Goal: Check status: Check status

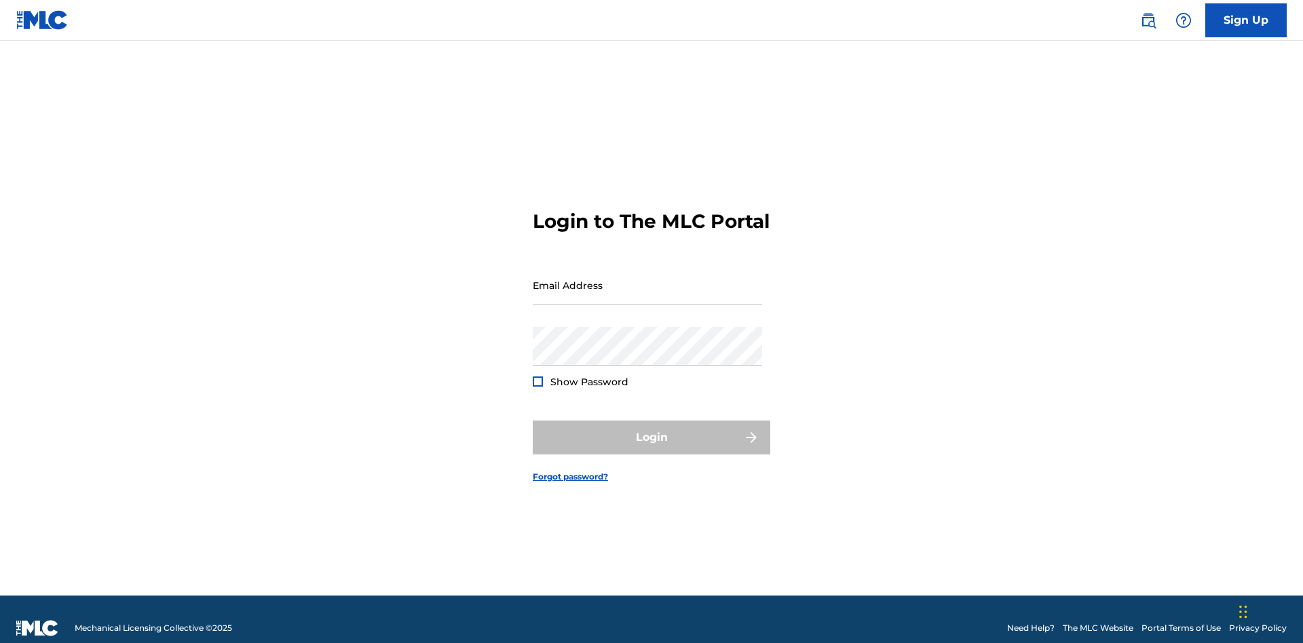
scroll to position [18, 0]
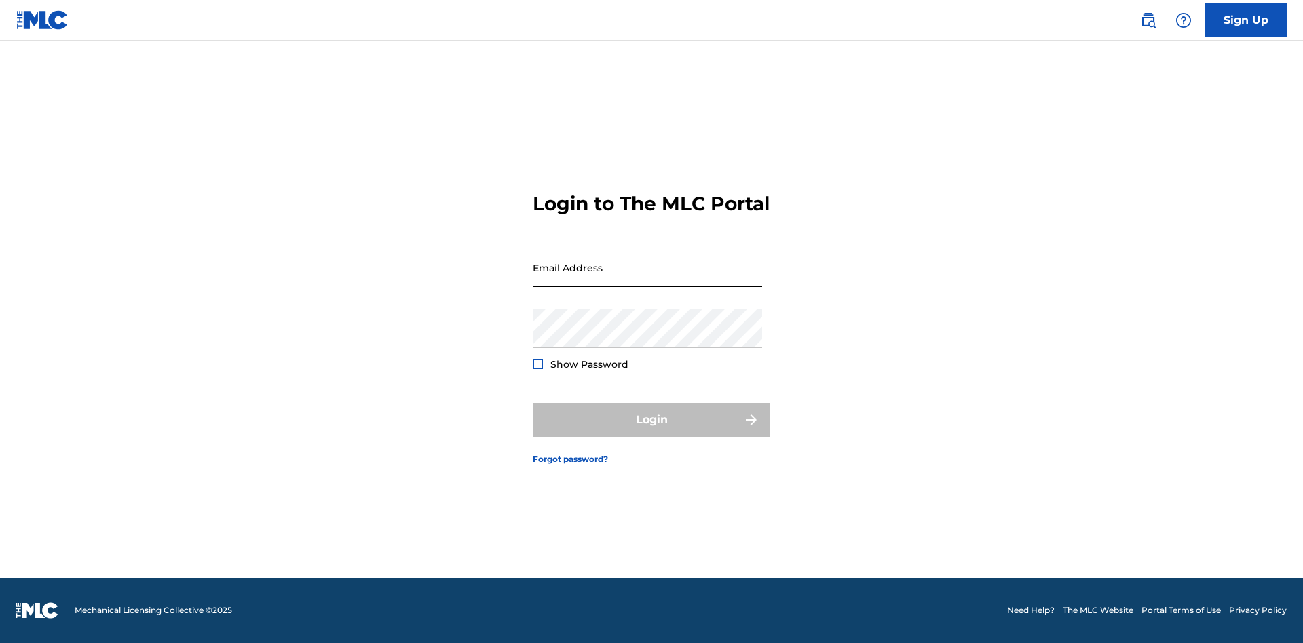
click at [647, 279] on input "Email Address" at bounding box center [647, 267] width 229 height 39
type input "[EMAIL_ADDRESS][DOMAIN_NAME]"
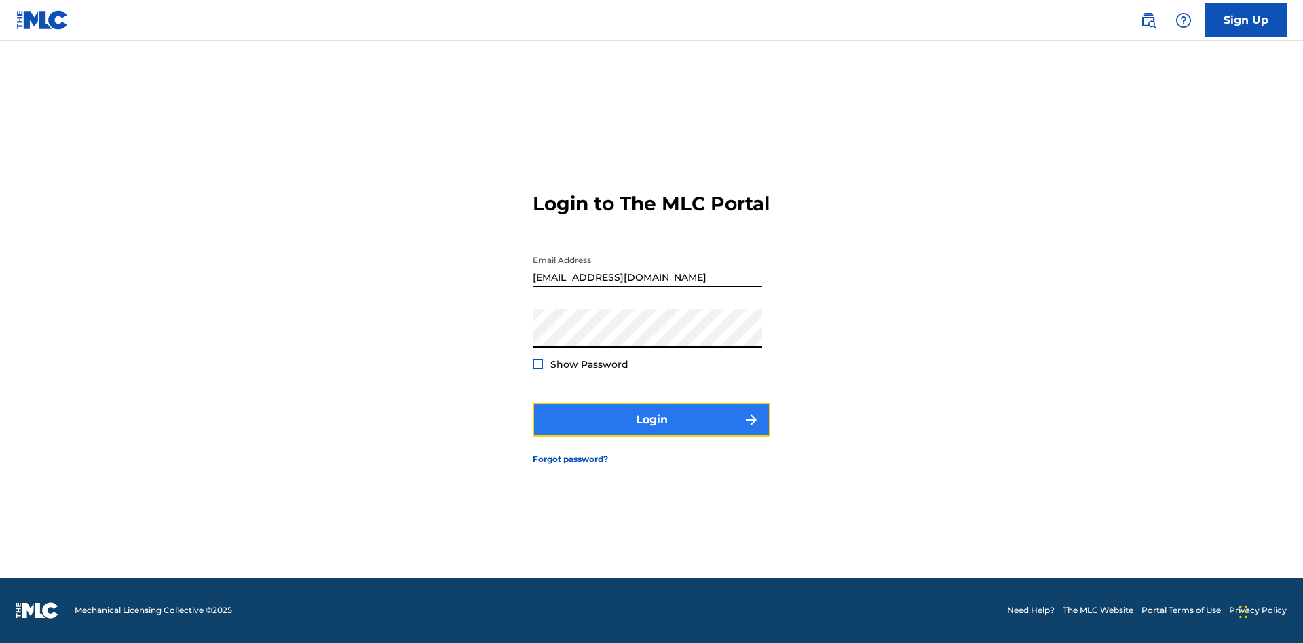
click at [651, 432] on button "Login" at bounding box center [651, 420] width 237 height 34
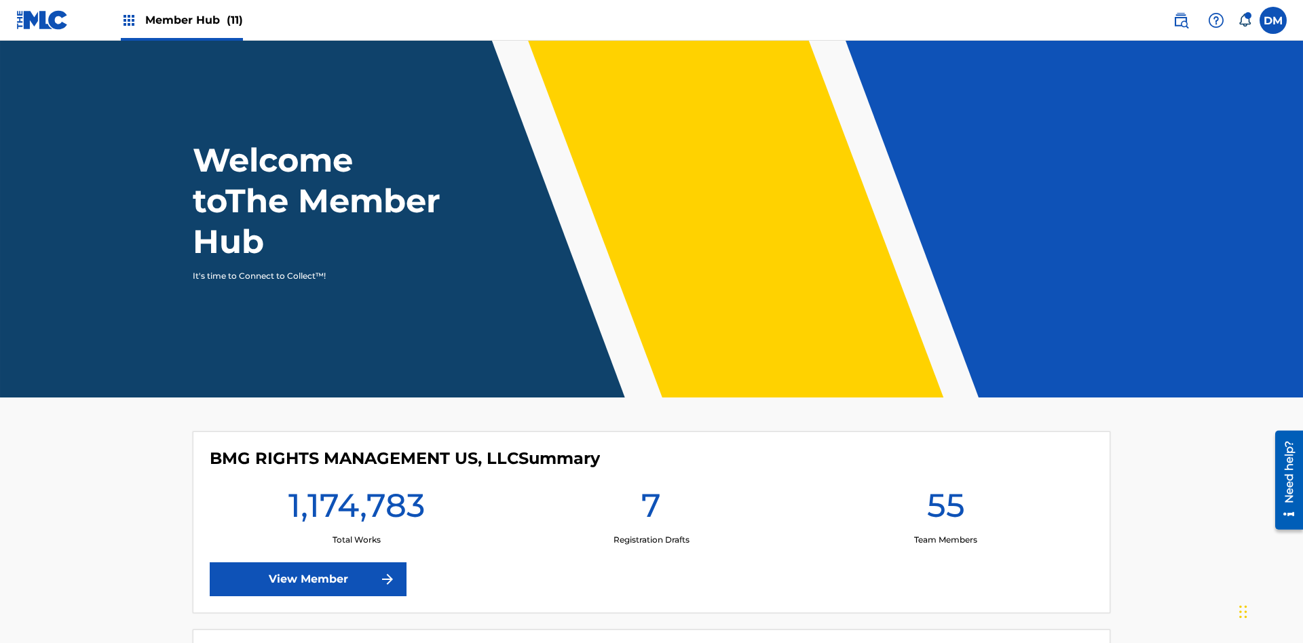
click at [181, 20] on span "Member Hub (11)" at bounding box center [194, 20] width 98 height 16
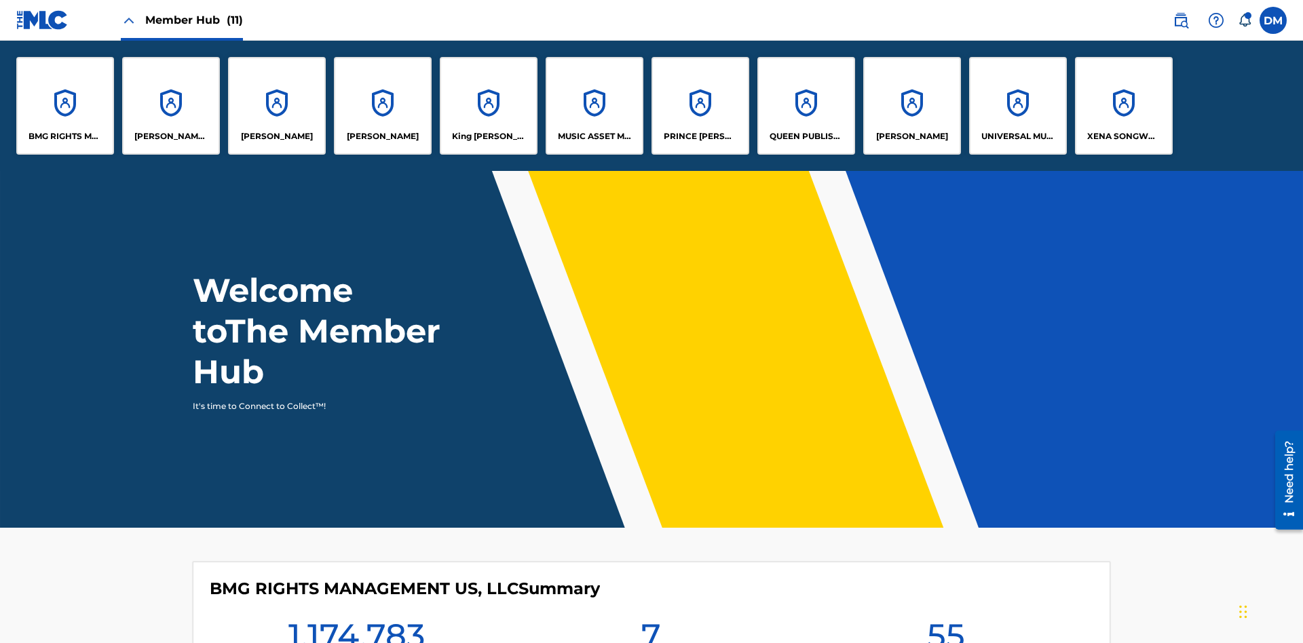
scroll to position [49, 0]
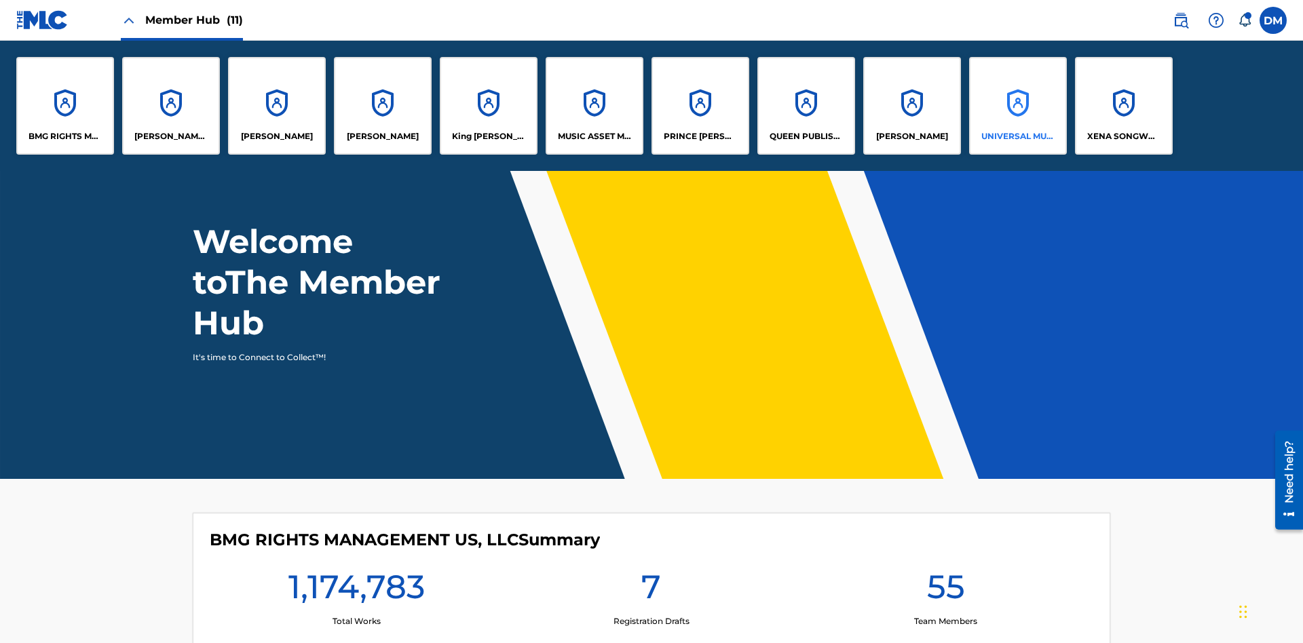
click at [1017, 136] on p "UNIVERSAL MUSIC PUB GROUP" at bounding box center [1018, 136] width 74 height 12
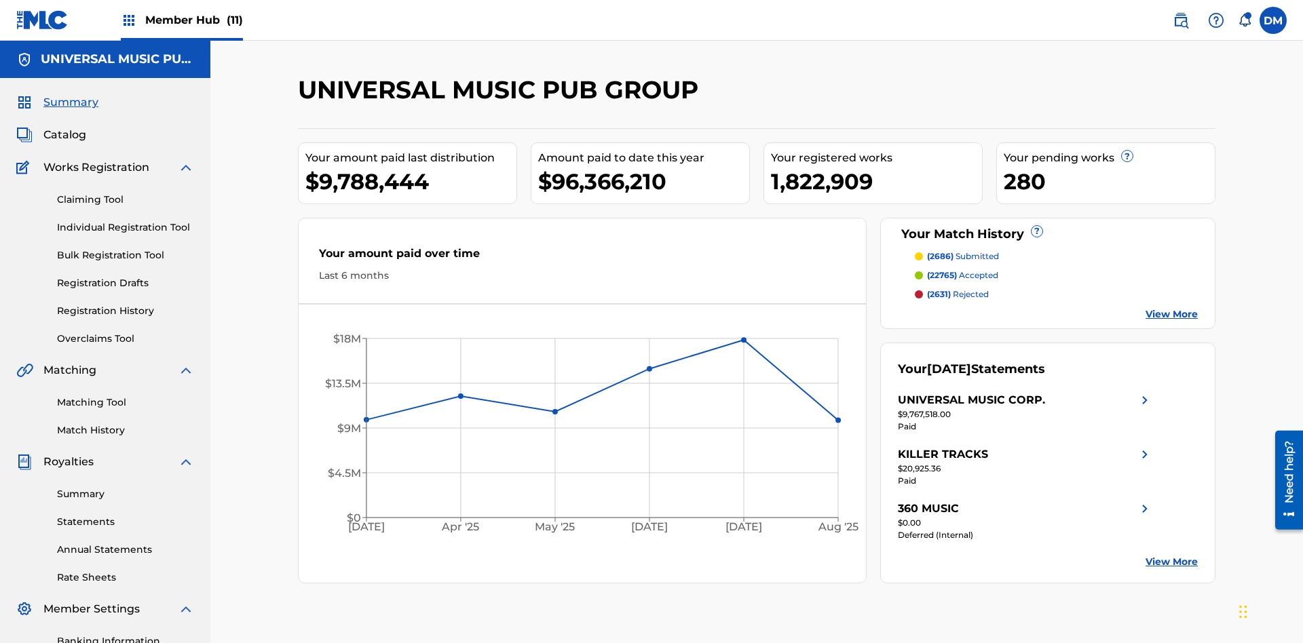
scroll to position [198, 0]
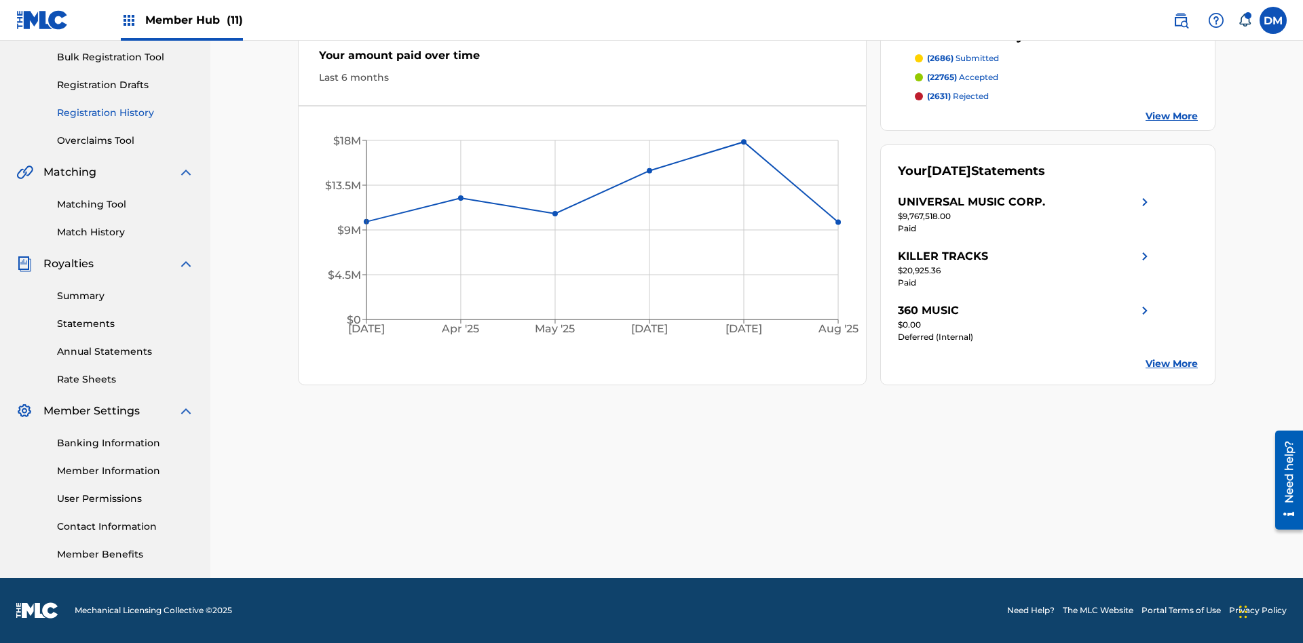
click at [126, 113] on link "Registration History" at bounding box center [125, 113] width 137 height 14
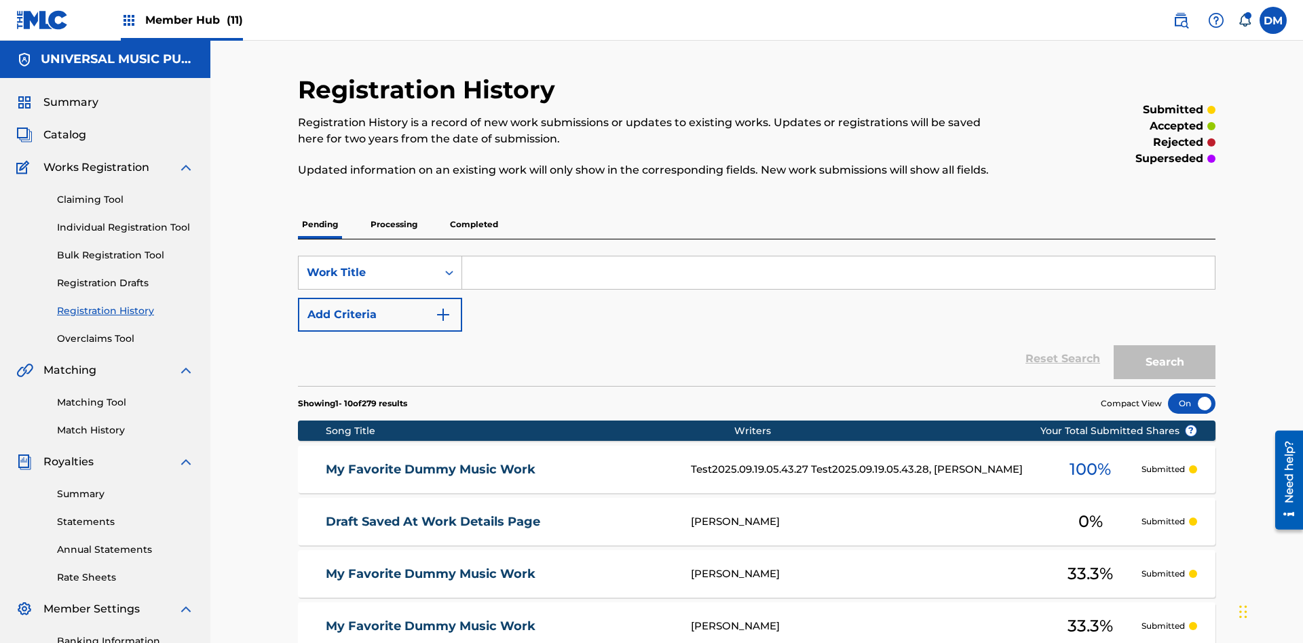
scroll to position [129, 0]
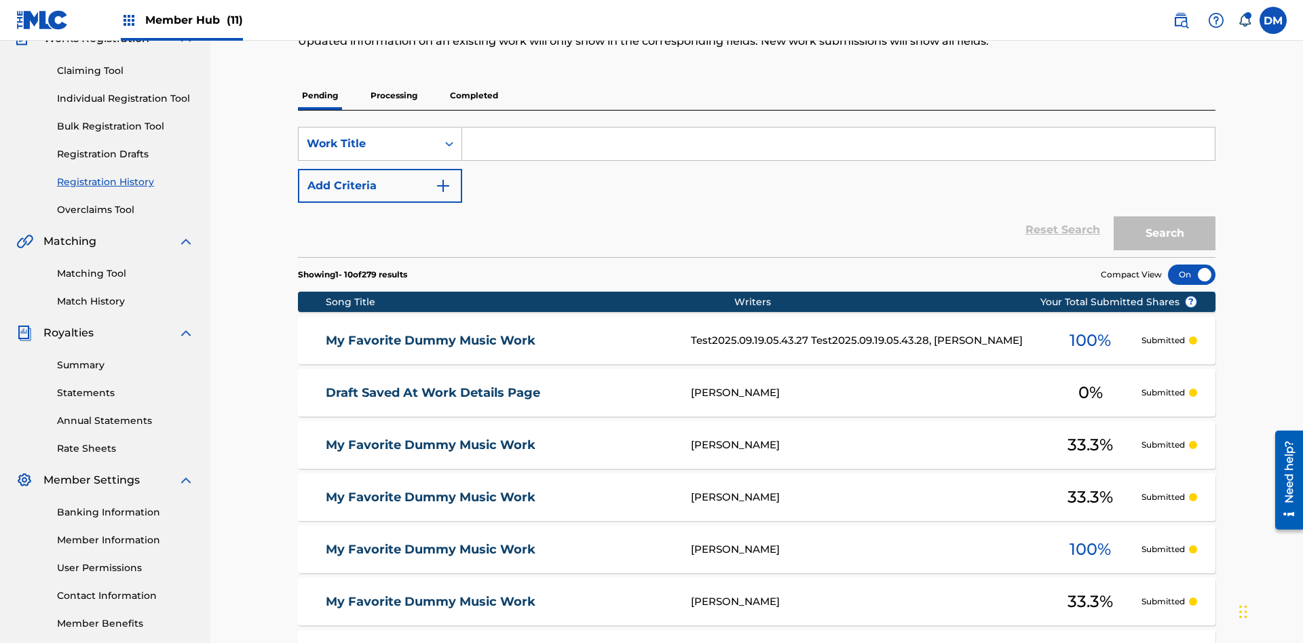
click at [394, 96] on p "Processing" at bounding box center [393, 95] width 55 height 28
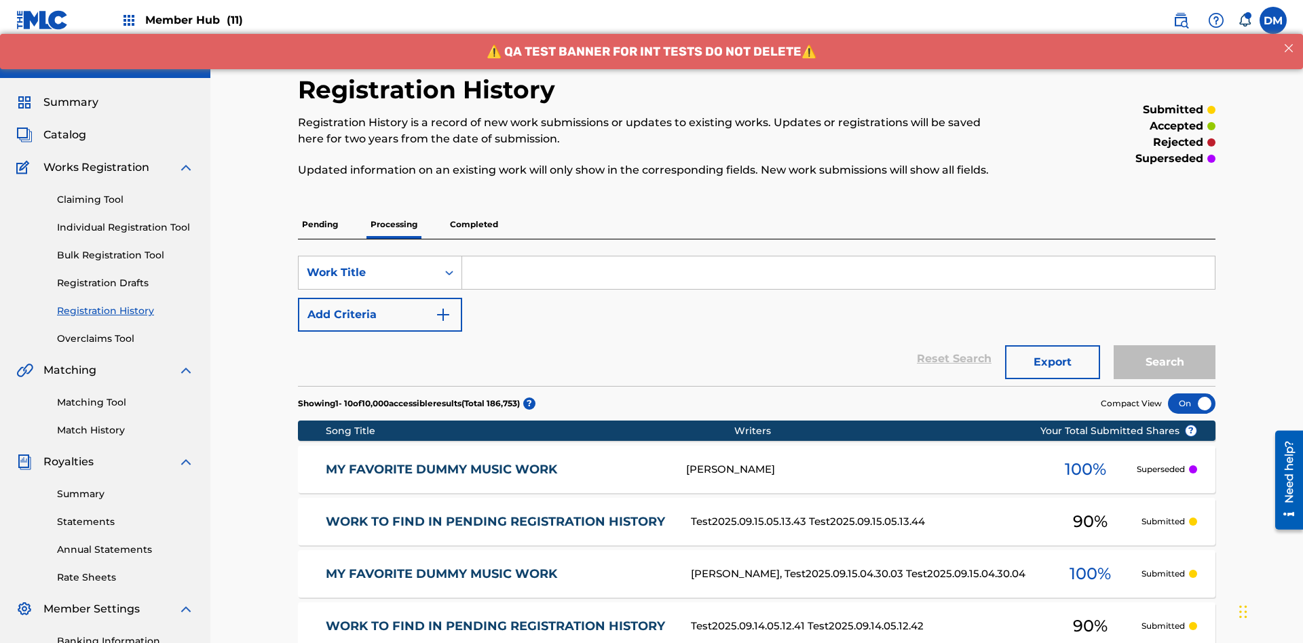
scroll to position [183, 0]
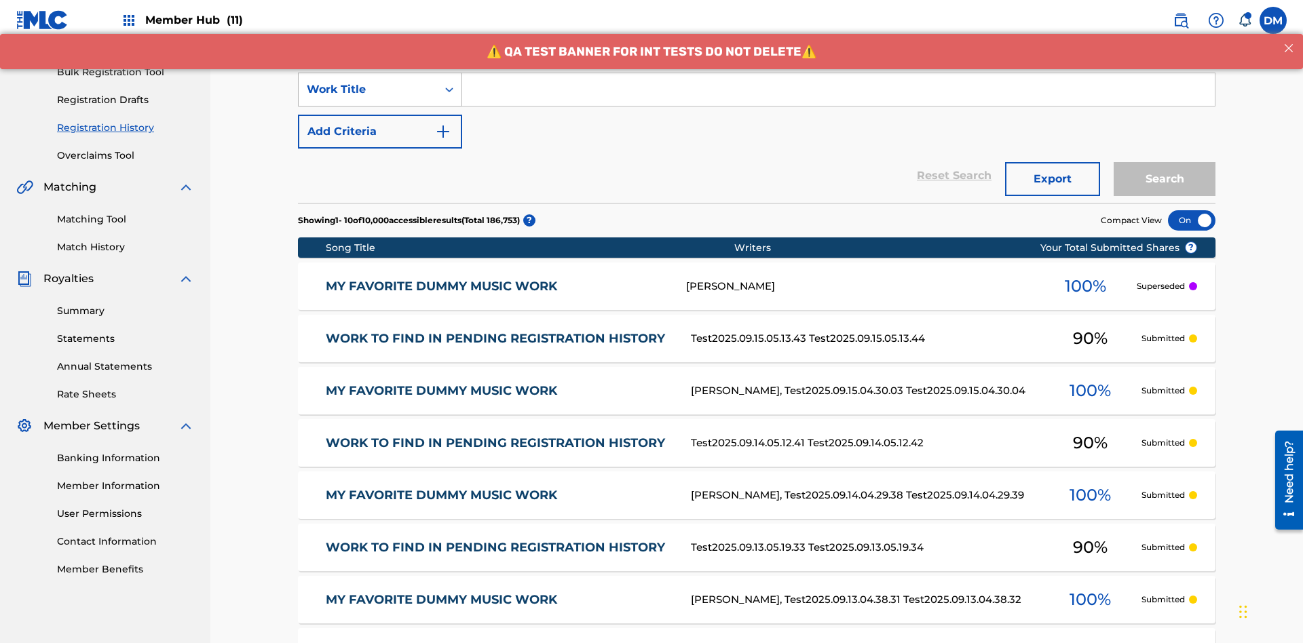
click at [368, 90] on div "Work Title" at bounding box center [368, 89] width 122 height 16
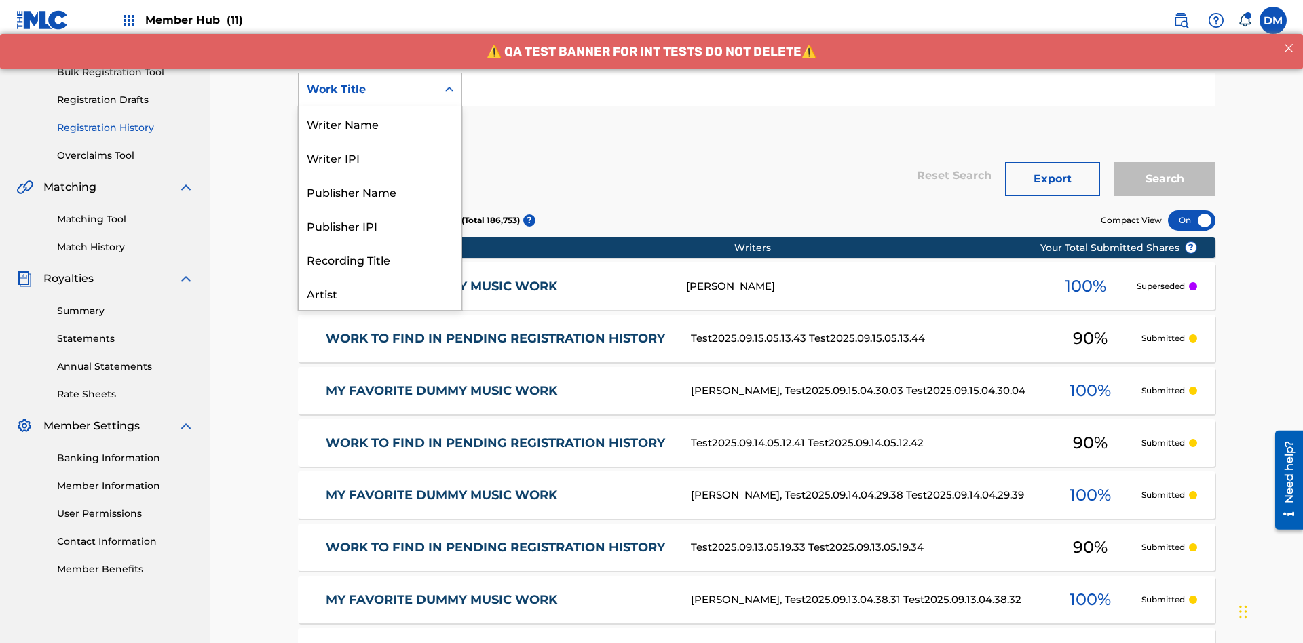
scroll to position [68, 0]
click at [380, 293] on div "Work Title" at bounding box center [380, 293] width 163 height 34
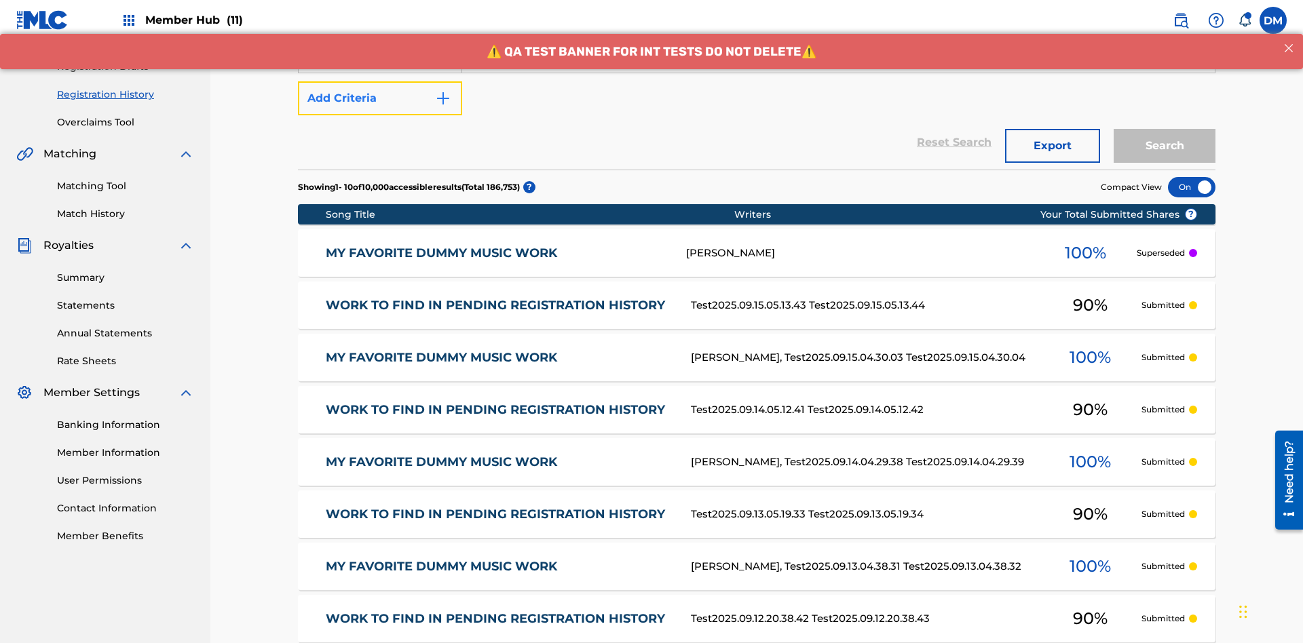
click at [380, 98] on button "Add Criteria" at bounding box center [380, 98] width 164 height 34
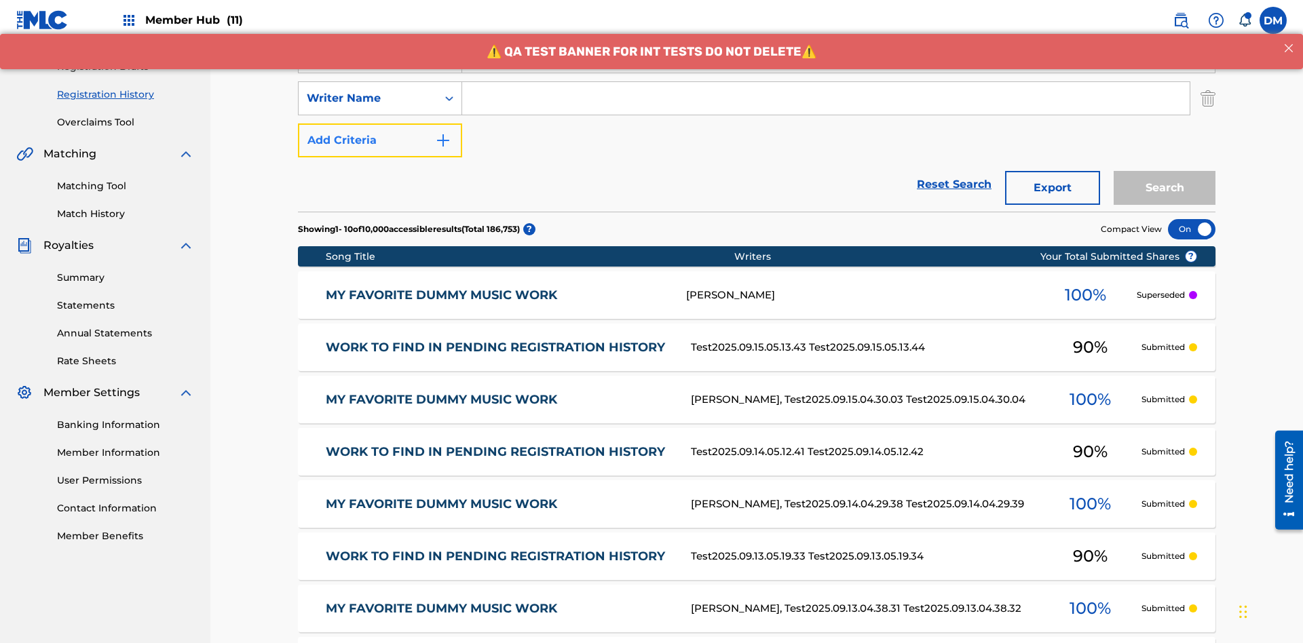
scroll to position [225, 0]
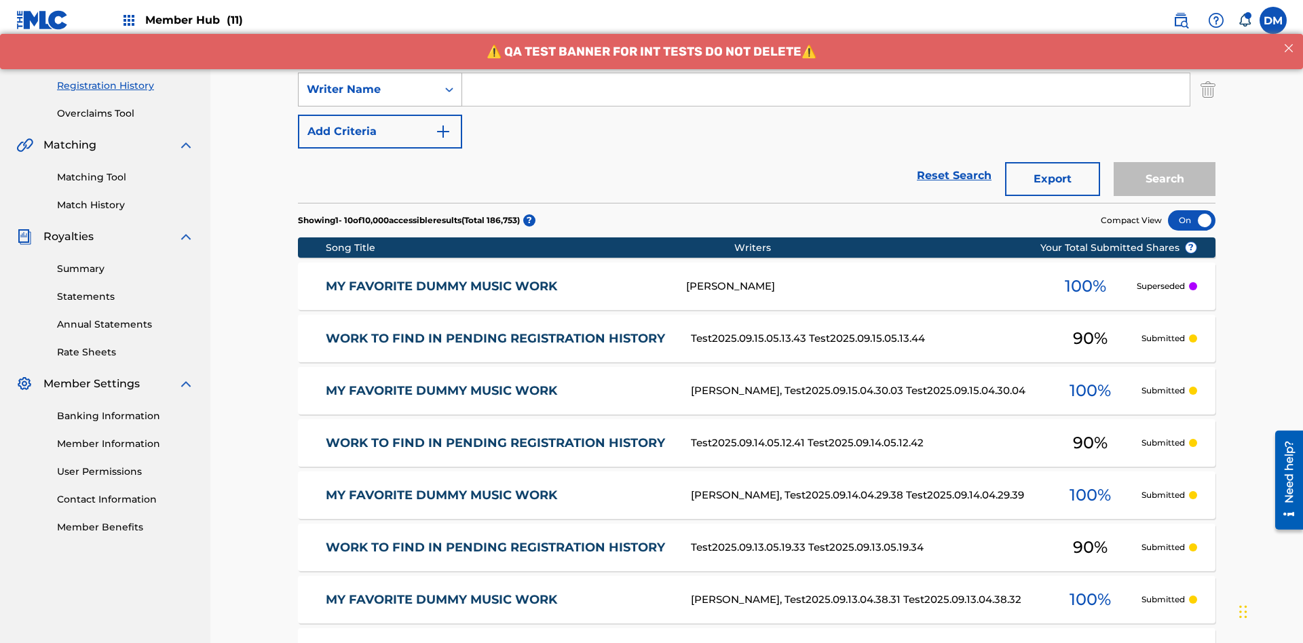
click at [368, 90] on div "Writer Name" at bounding box center [368, 89] width 122 height 16
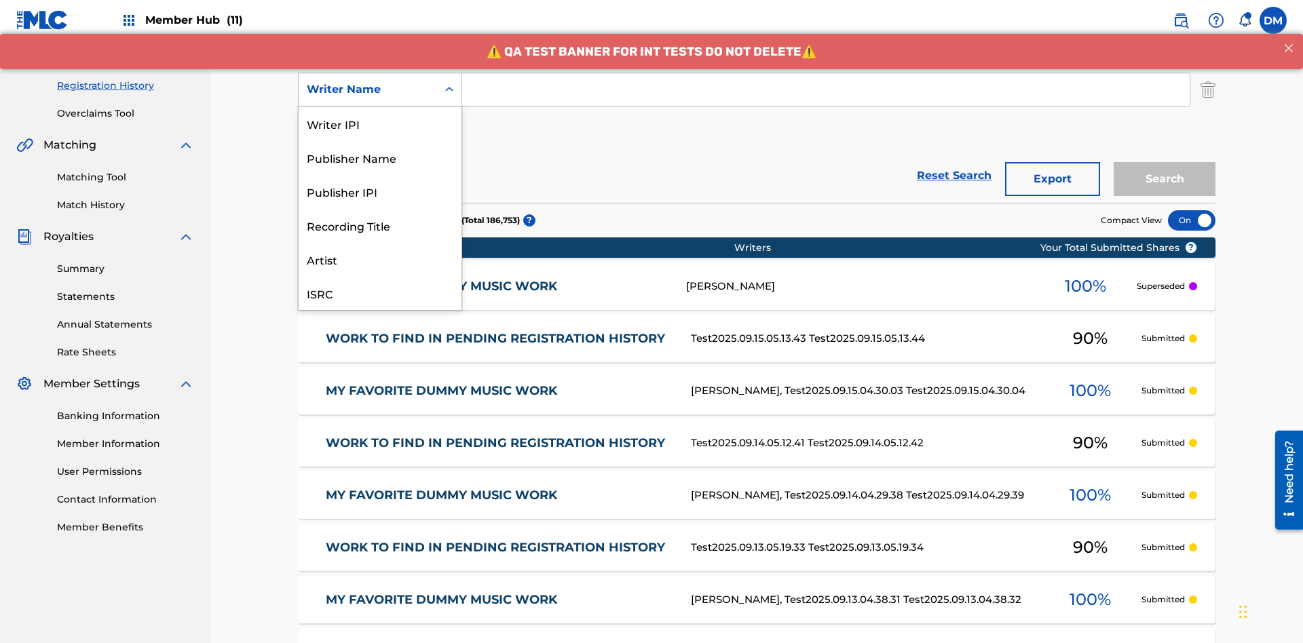
scroll to position [34, 0]
click at [380, 191] on div "Recording Title" at bounding box center [380, 191] width 163 height 34
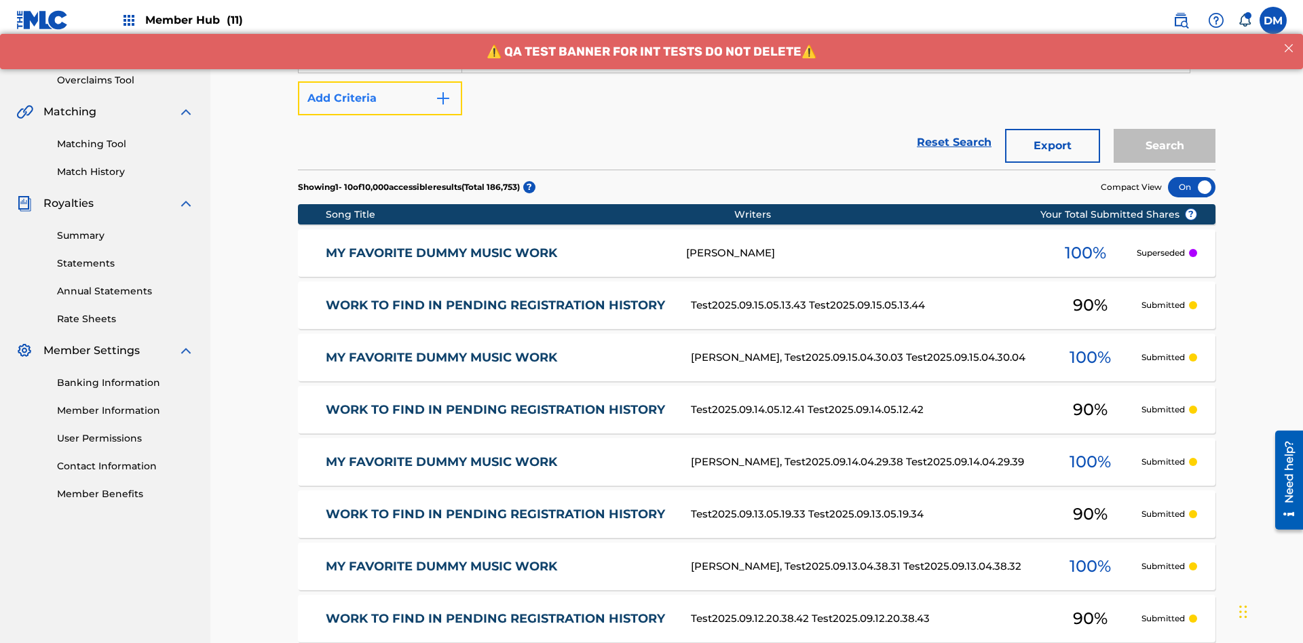
click at [380, 98] on button "Add Criteria" at bounding box center [380, 98] width 164 height 34
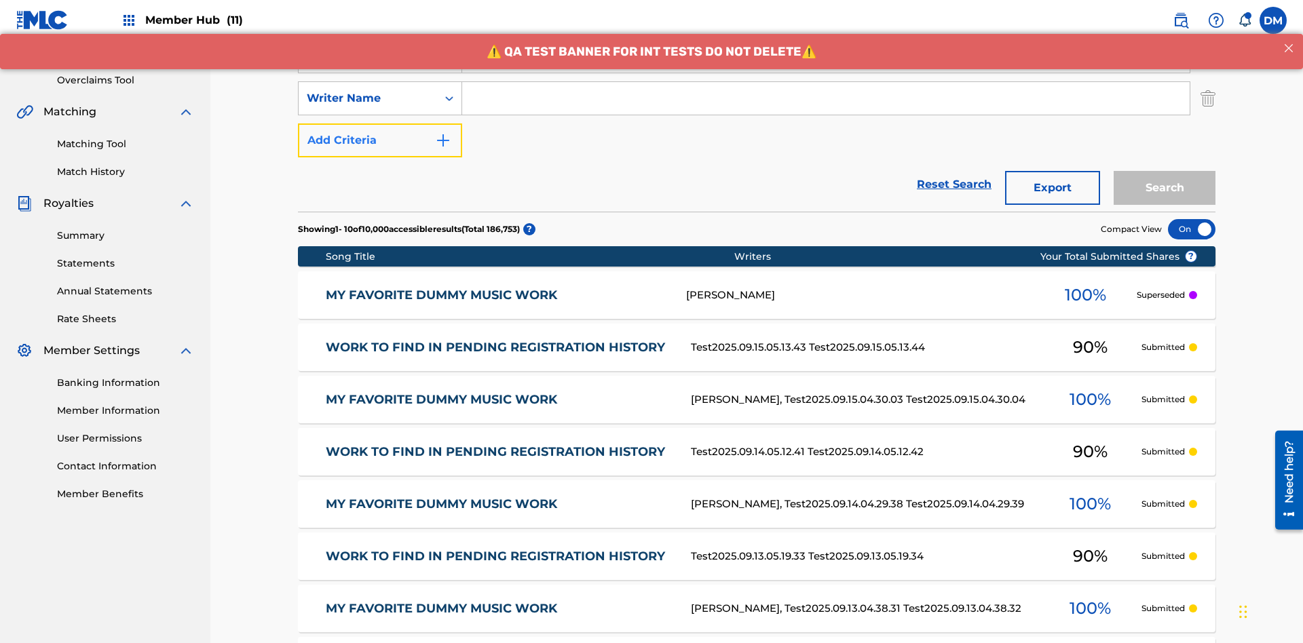
scroll to position [267, 0]
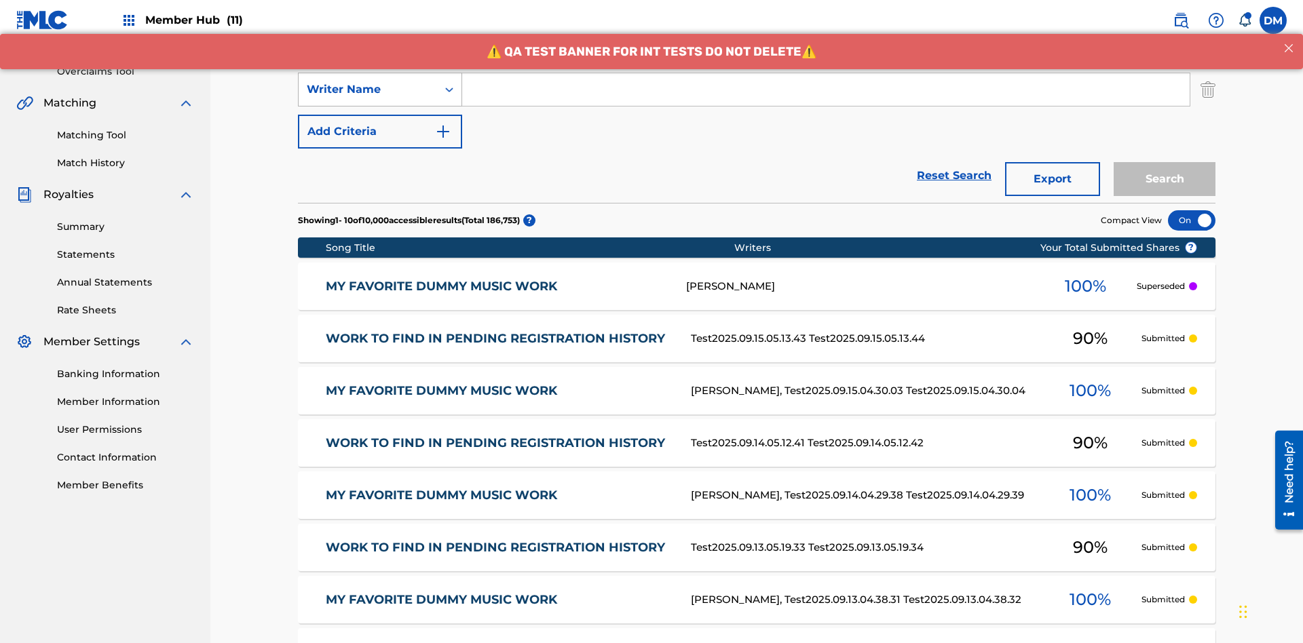
click at [368, 90] on div "Writer Name" at bounding box center [368, 89] width 122 height 16
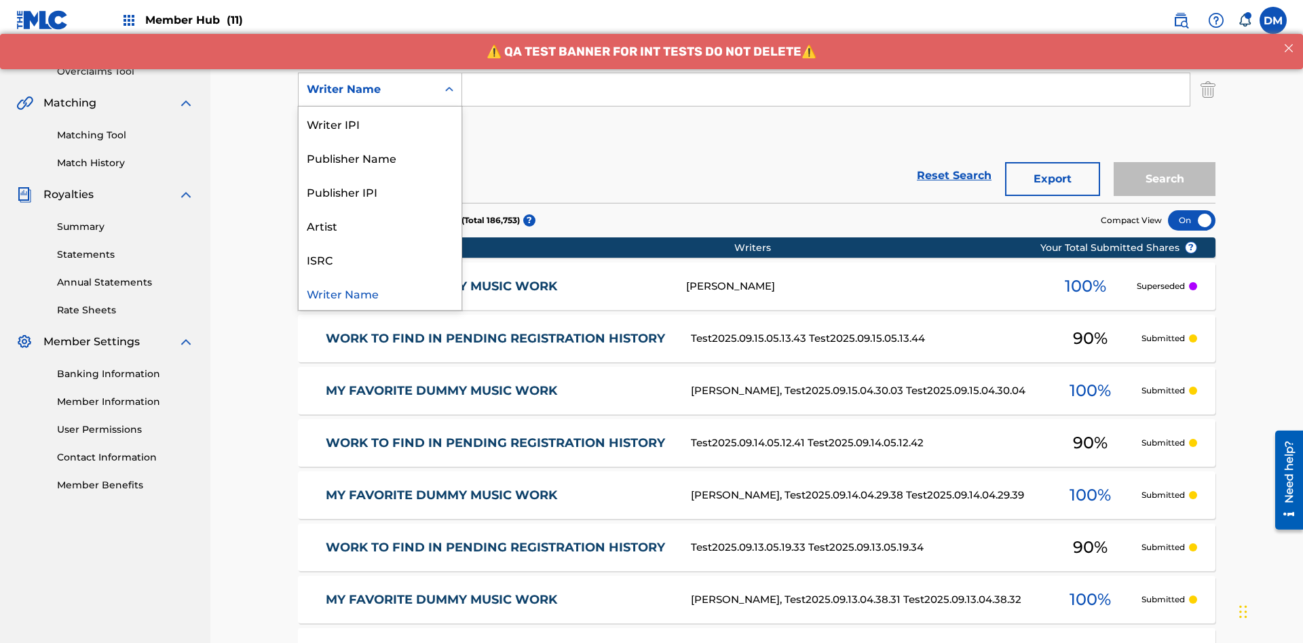
click at [380, 259] on div "ISRC" at bounding box center [380, 259] width 163 height 34
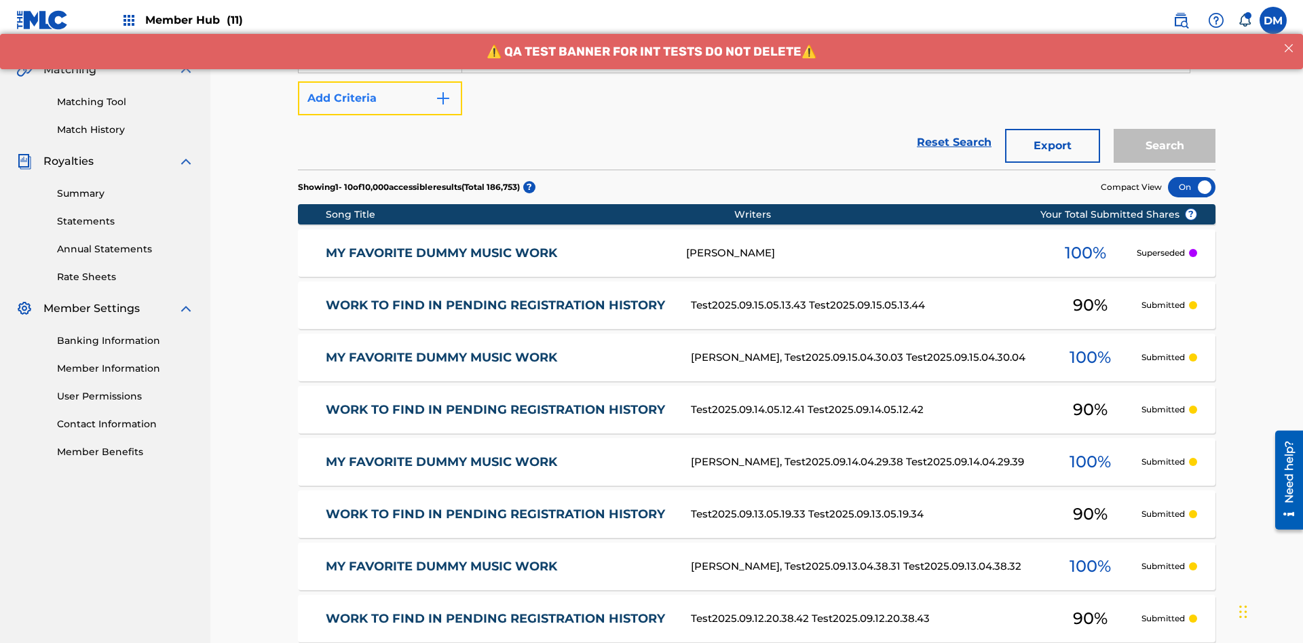
click at [380, 98] on button "Add Criteria" at bounding box center [380, 98] width 164 height 34
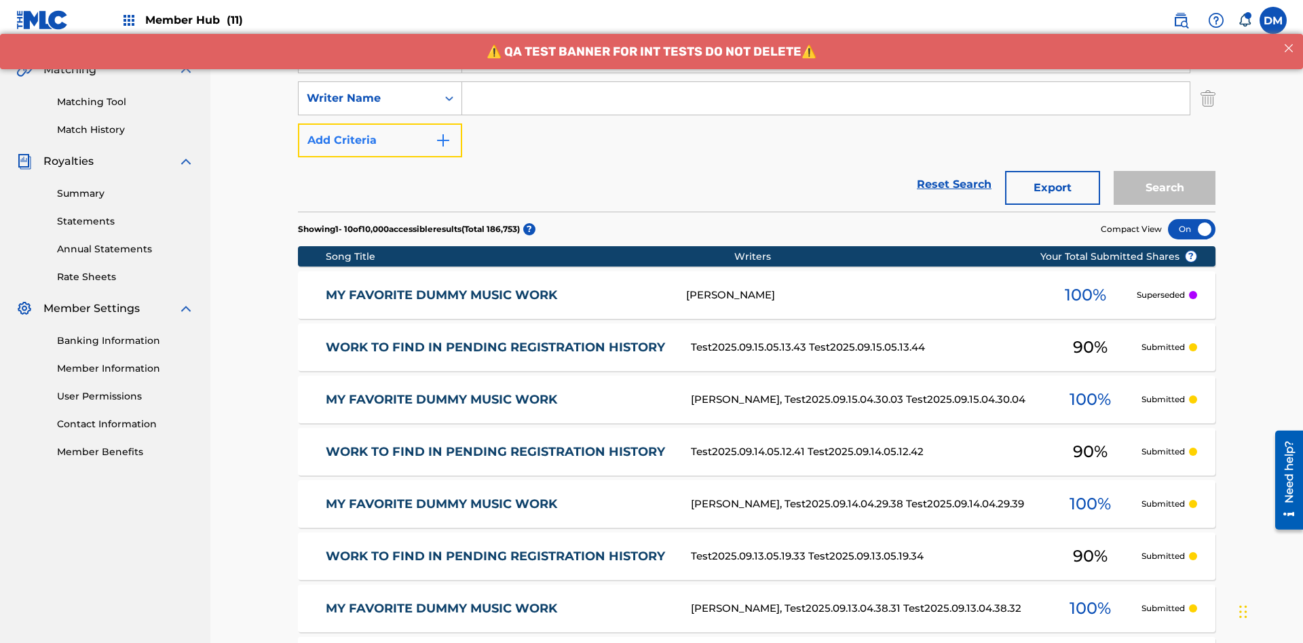
scroll to position [309, 0]
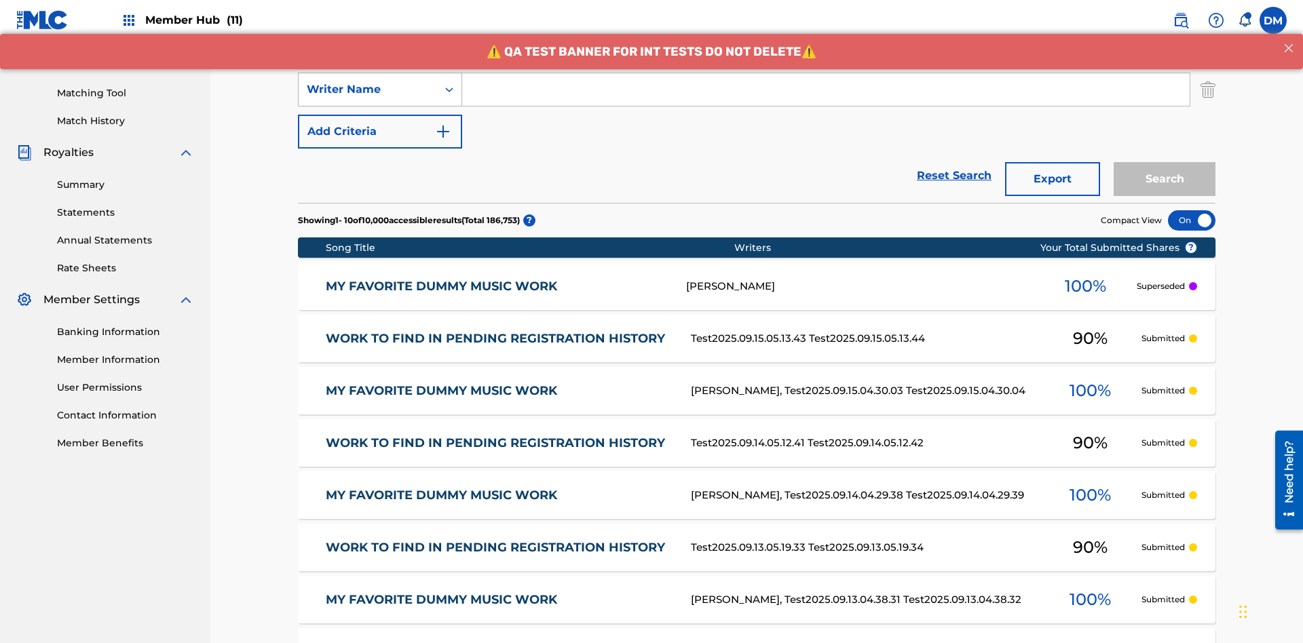
click at [368, 90] on div "Writer Name" at bounding box center [368, 89] width 122 height 16
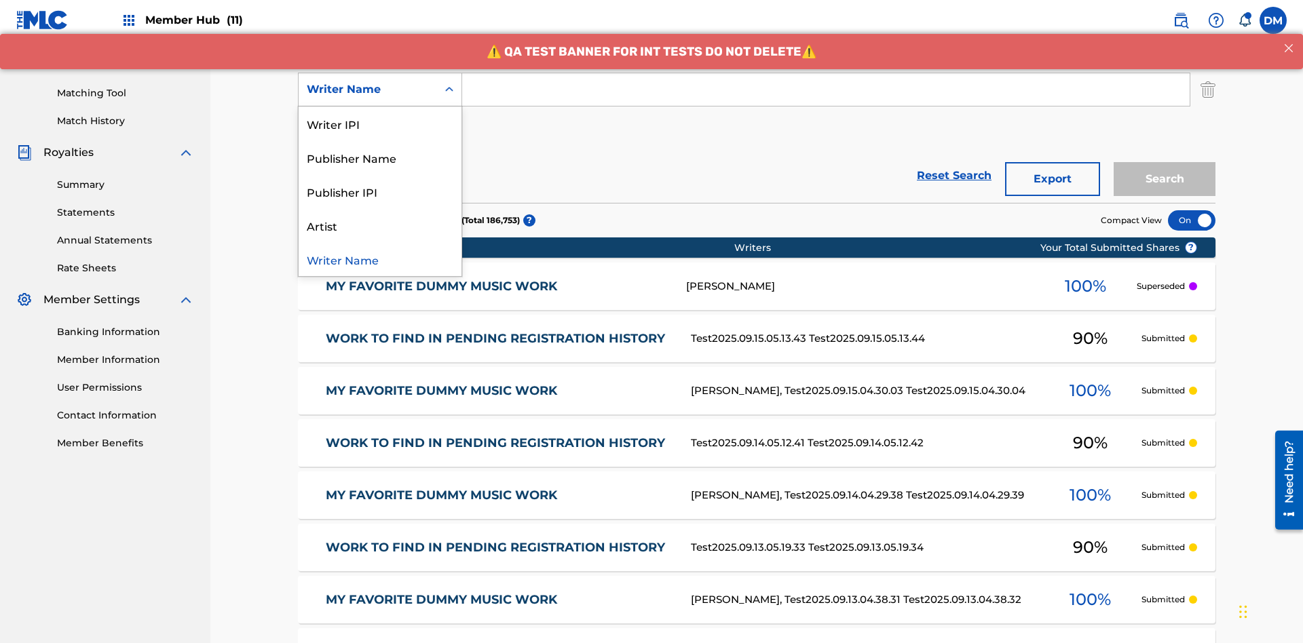
click at [380, 191] on div "Publisher IPI" at bounding box center [380, 191] width 163 height 34
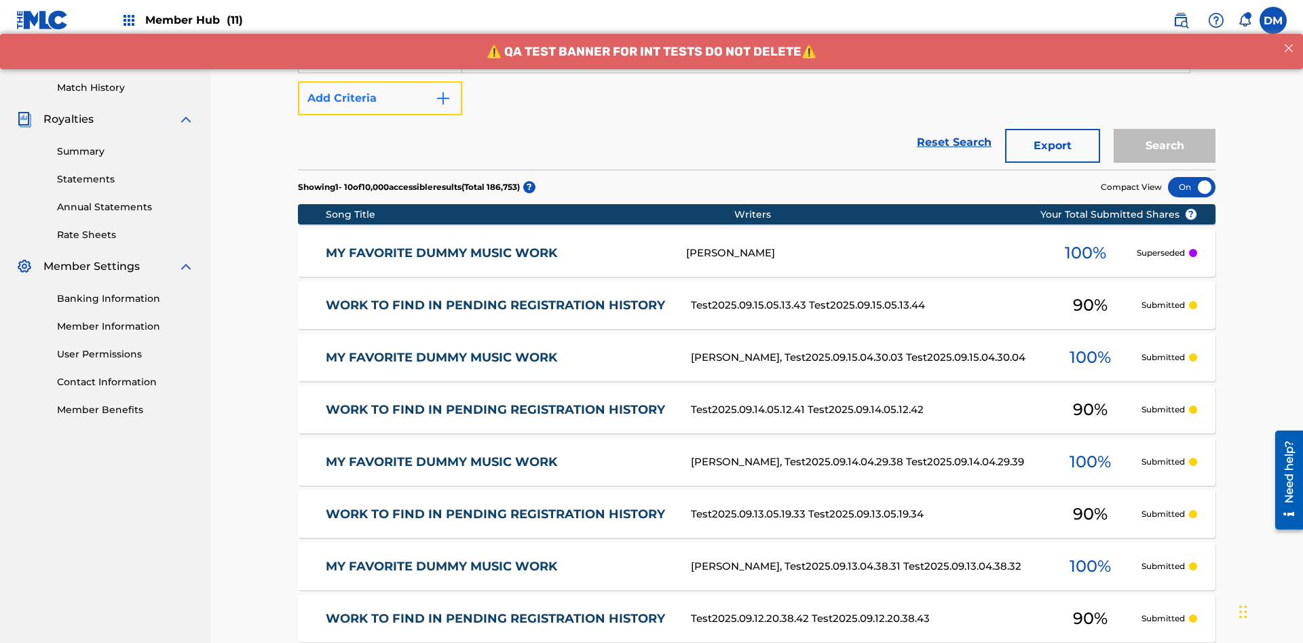
click at [380, 98] on button "Add Criteria" at bounding box center [380, 98] width 164 height 34
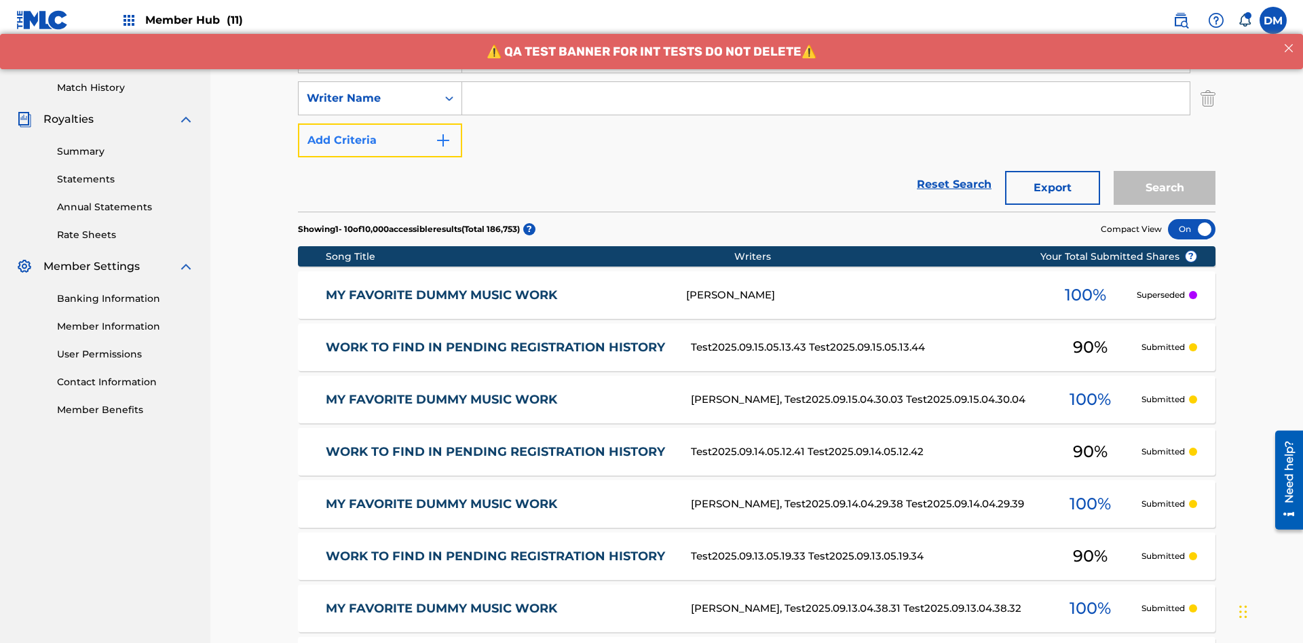
scroll to position [351, 0]
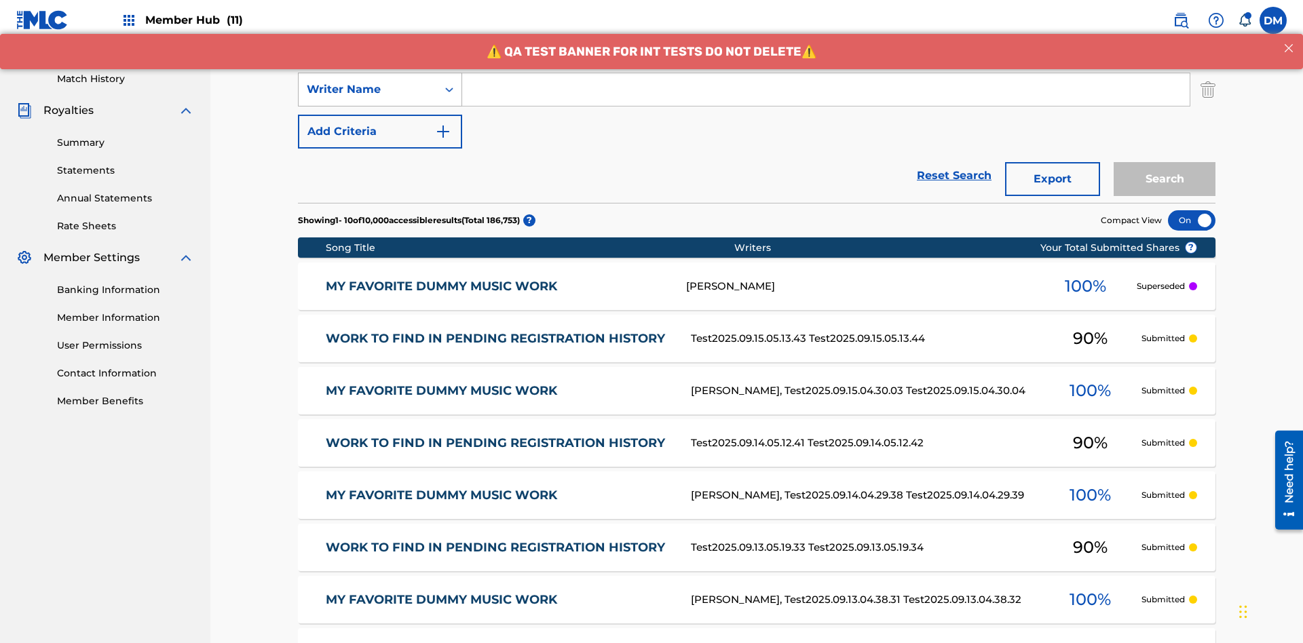
click at [368, 90] on div "Writer Name" at bounding box center [368, 89] width 122 height 16
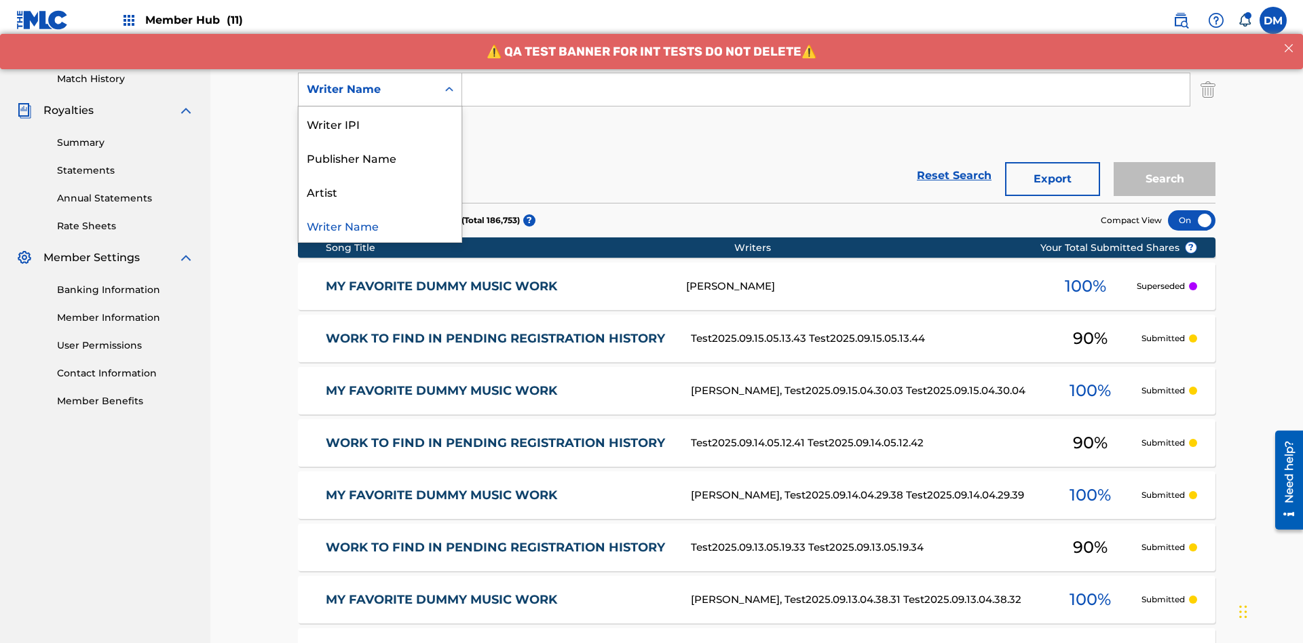
click at [380, 191] on div "Artist" at bounding box center [380, 191] width 163 height 34
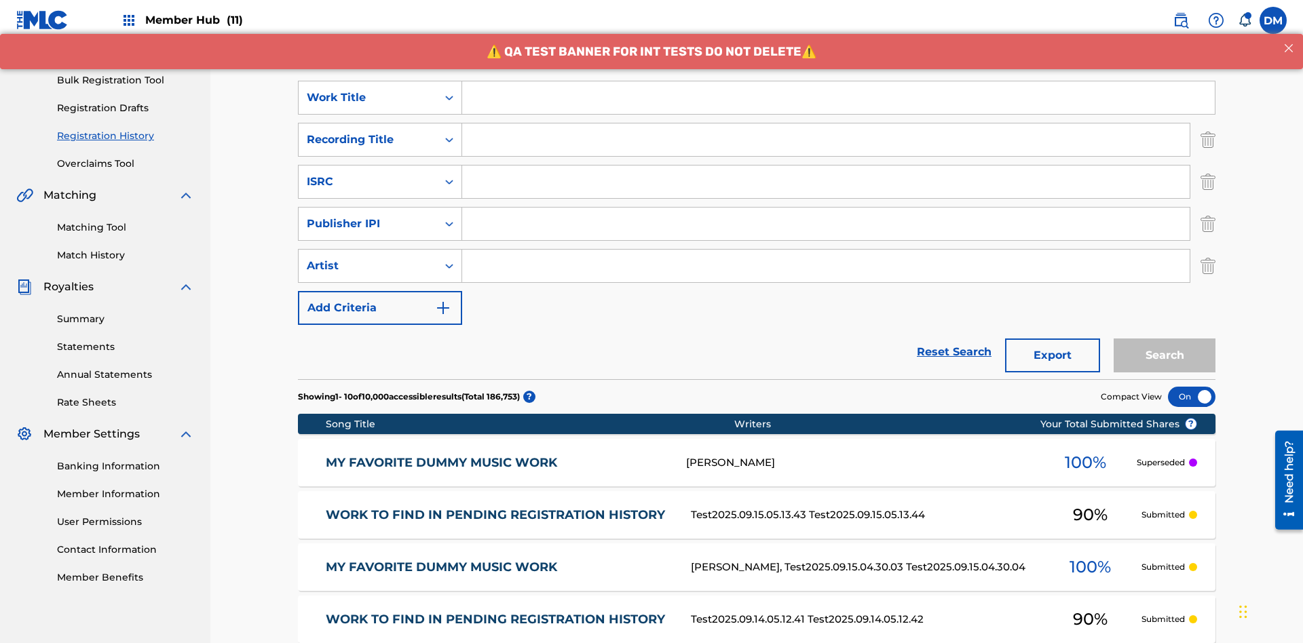
click at [838, 98] on input "Search Form" at bounding box center [838, 97] width 752 height 33
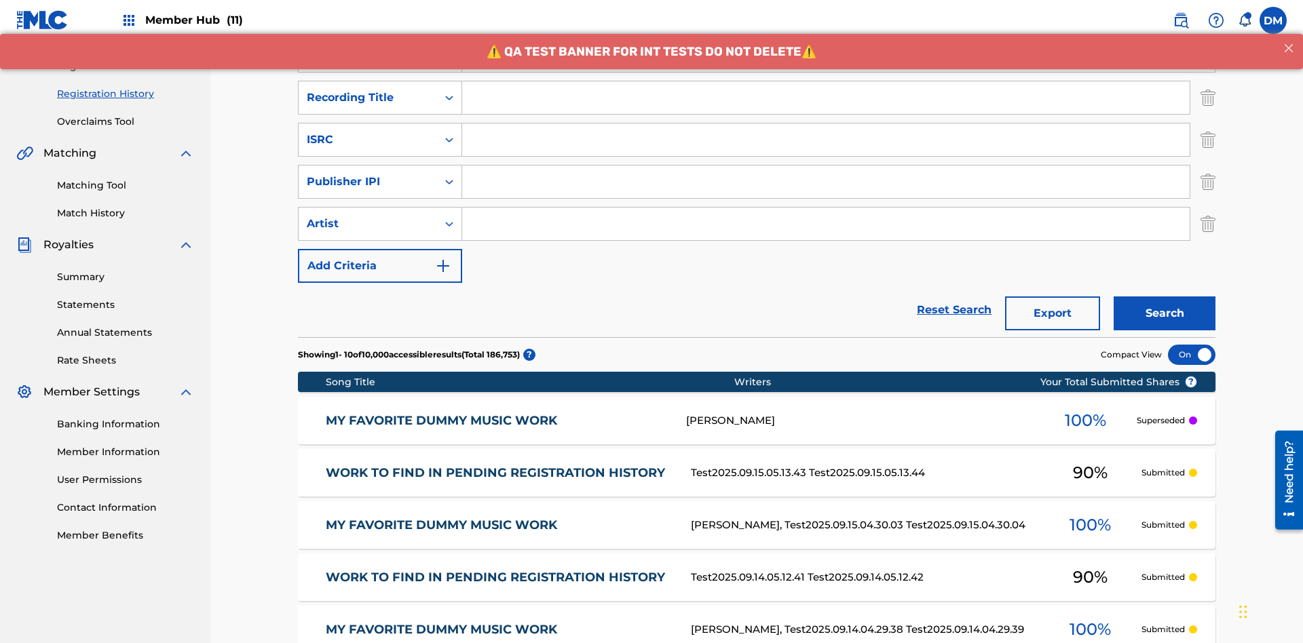
type input "Work to find in Pending Registration History"
click at [826, 98] on input "Search Form" at bounding box center [825, 97] width 727 height 33
type input "Best Song Ever"
click at [826, 123] on input "Search Form" at bounding box center [825, 139] width 727 height 33
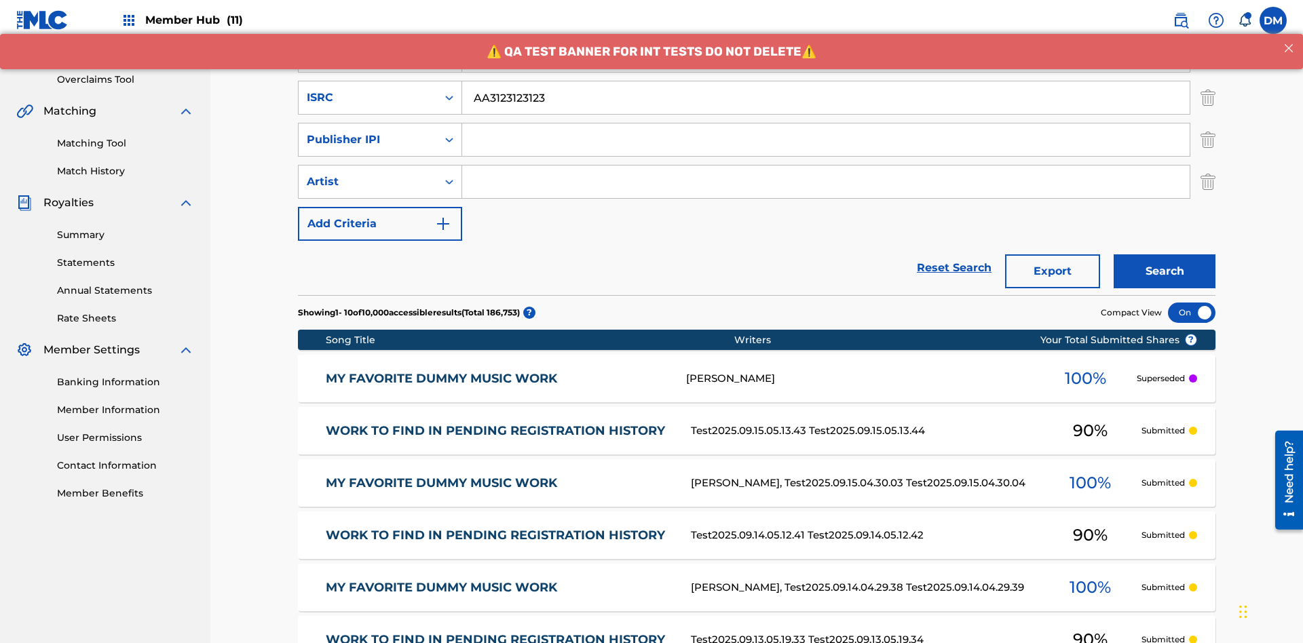
type input "AA3123123123"
click at [826, 123] on input "Search Form" at bounding box center [825, 139] width 727 height 33
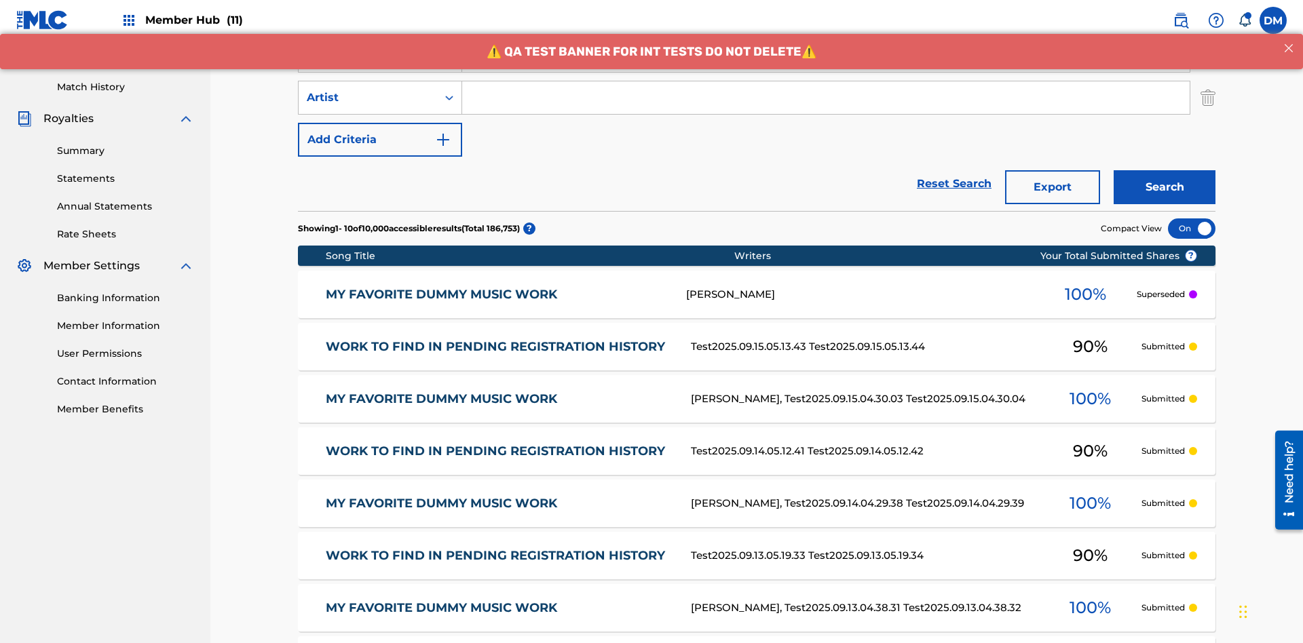
type input "00595839777"
click at [826, 98] on input "Search Form" at bounding box center [825, 97] width 727 height 33
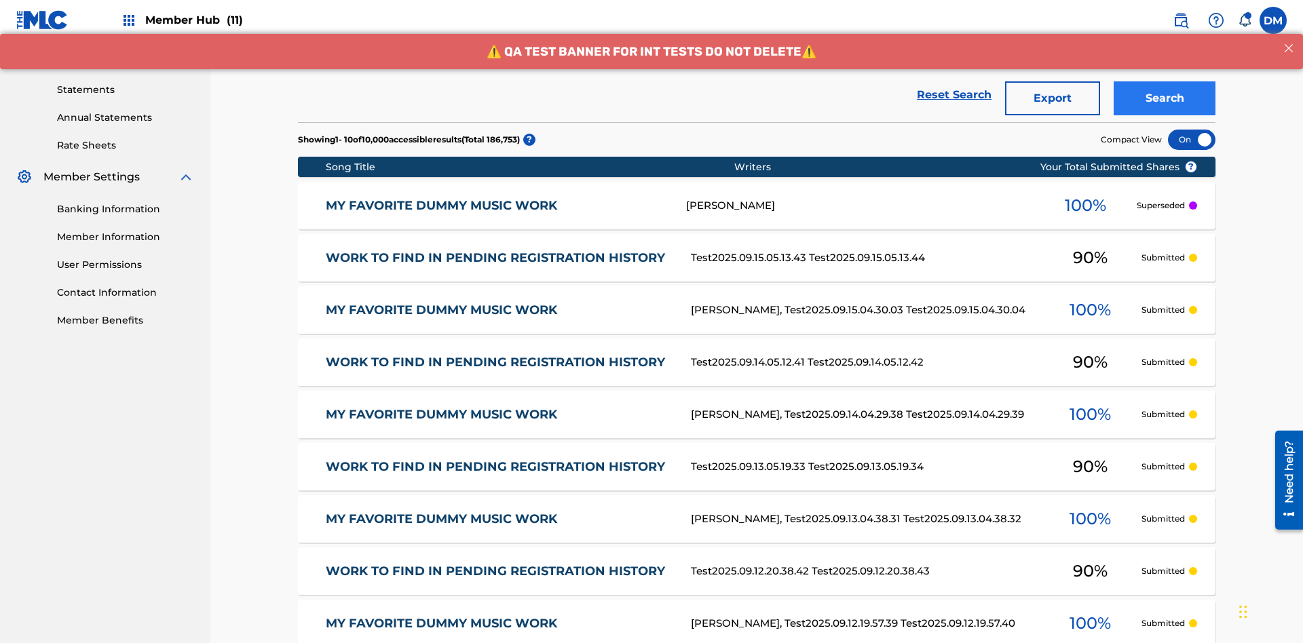
type input "[PERSON_NAME]"
click at [1164, 98] on button "Search" at bounding box center [1164, 98] width 102 height 34
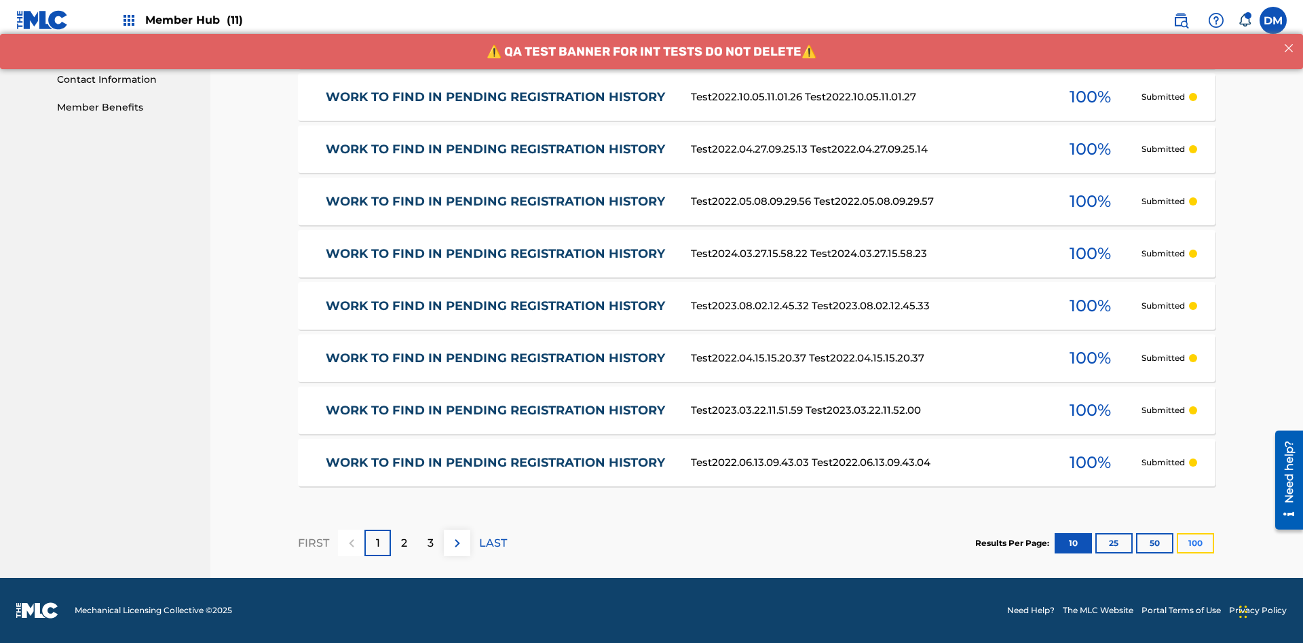
click at [1177, 543] on button "100" at bounding box center [1195, 543] width 37 height 20
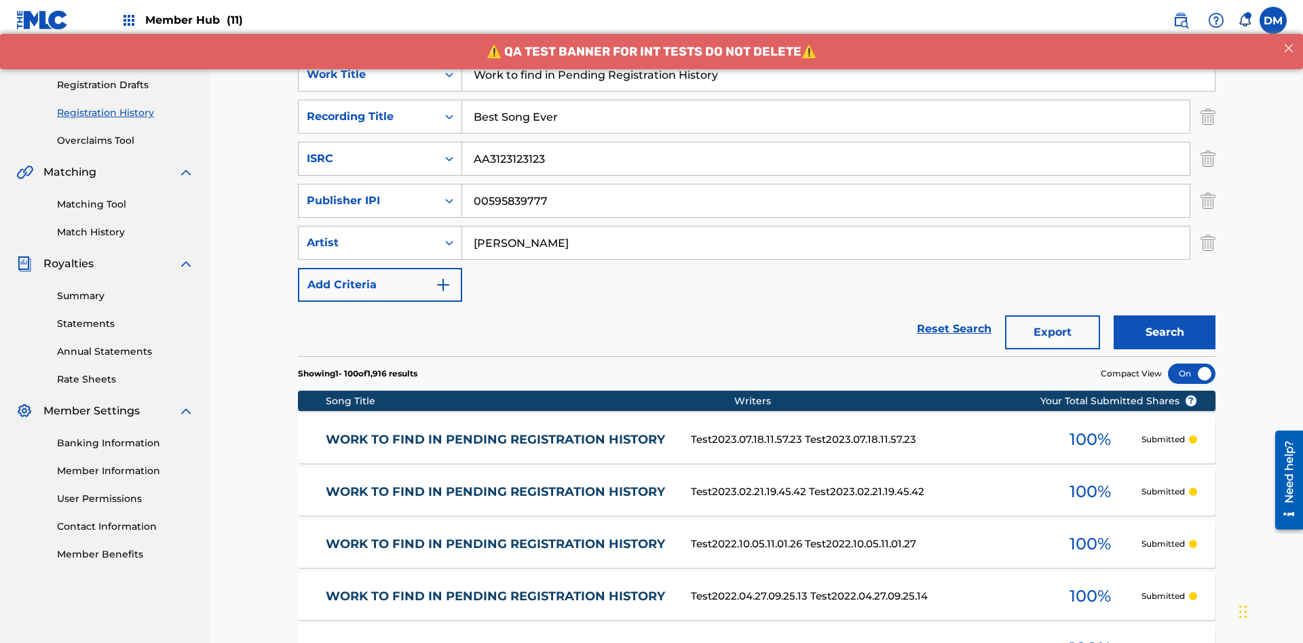
scroll to position [480, 0]
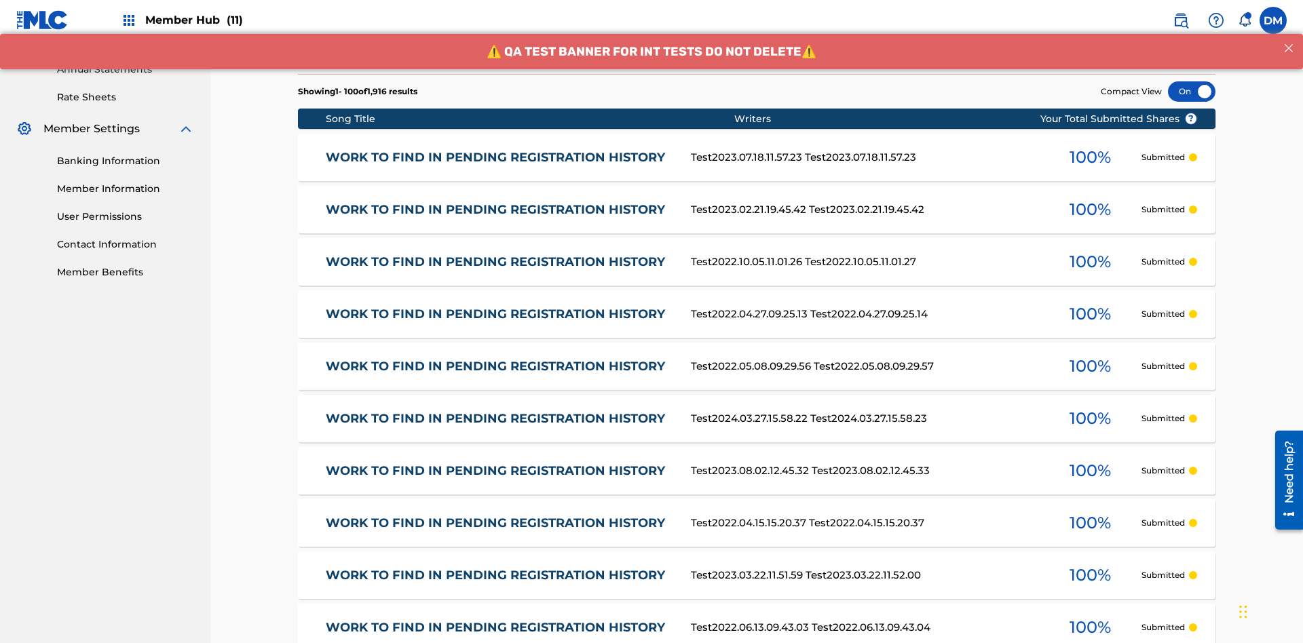
click at [1192, 92] on div at bounding box center [1191, 91] width 47 height 20
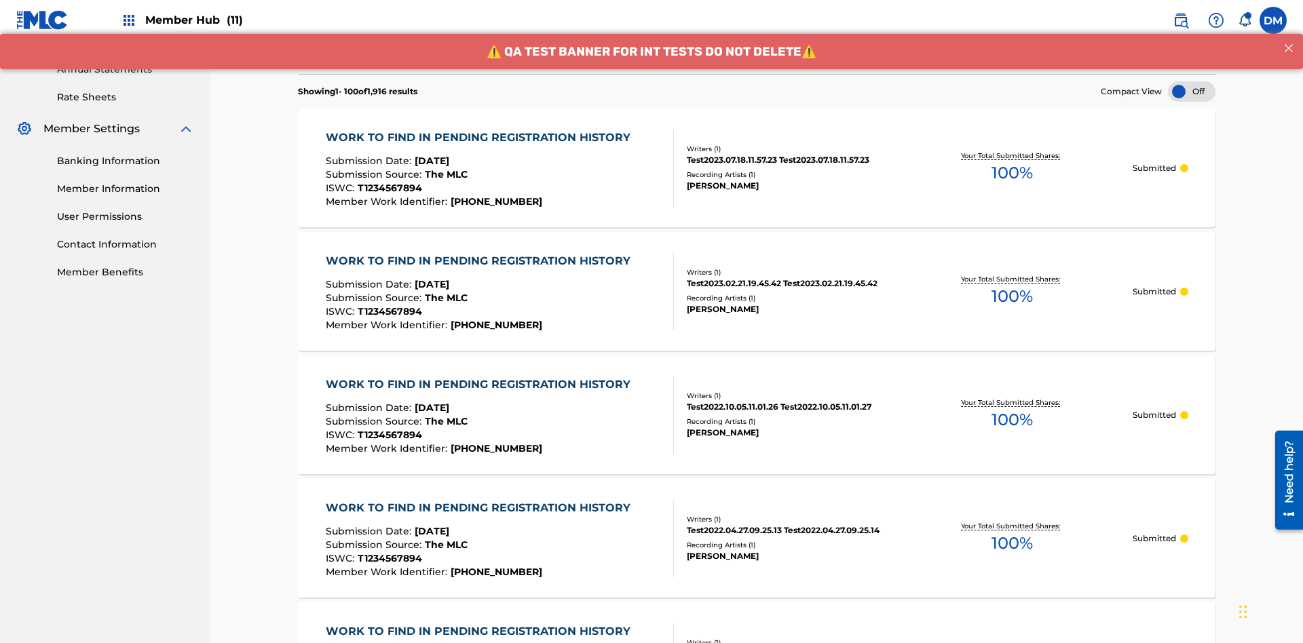
scroll to position [1918, 0]
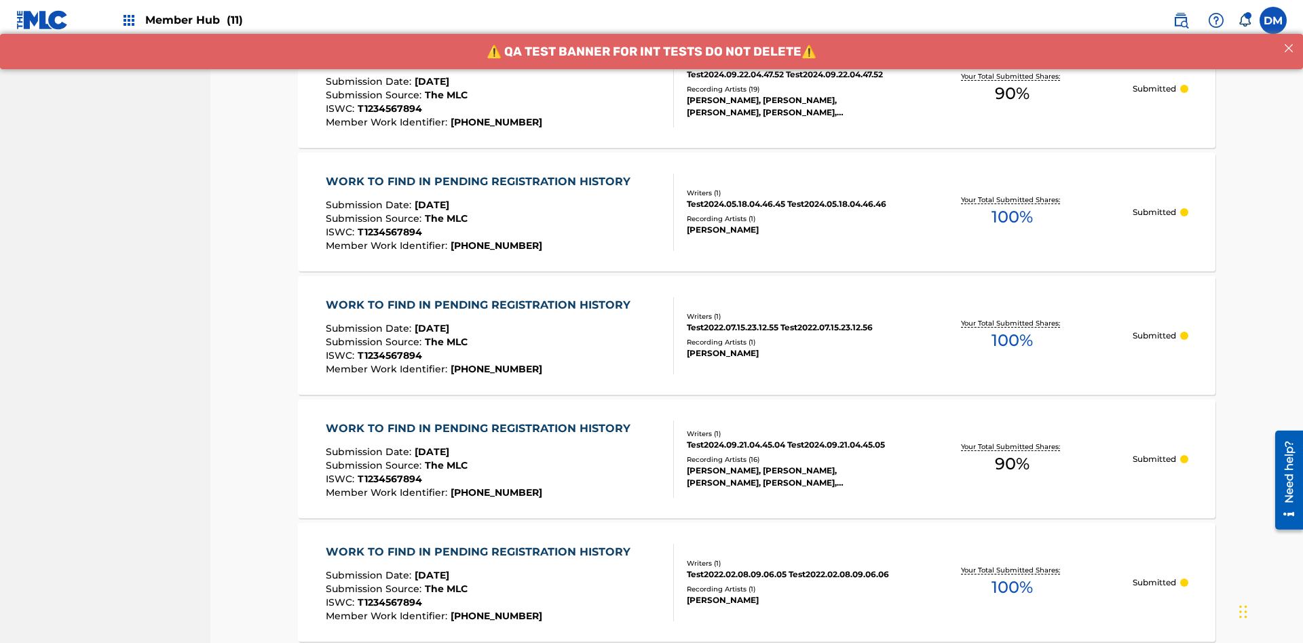
click at [1012, 94] on span "90 %" at bounding box center [1012, 93] width 35 height 24
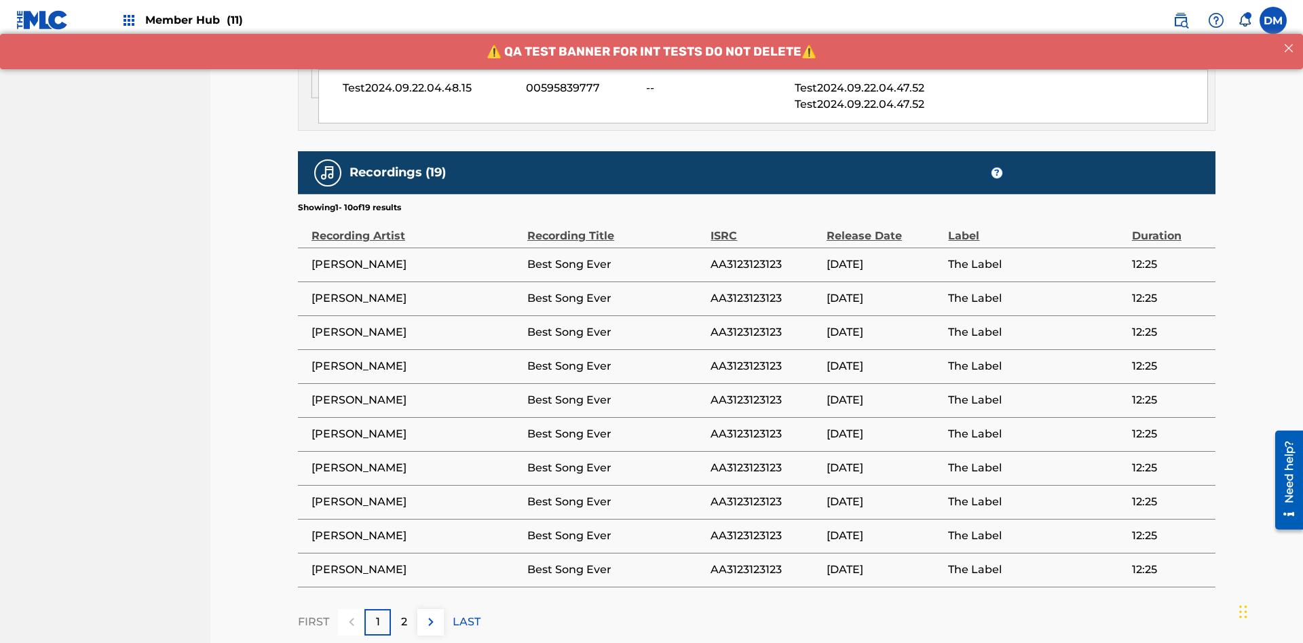
scroll to position [805, 0]
